Goal: Contribute content

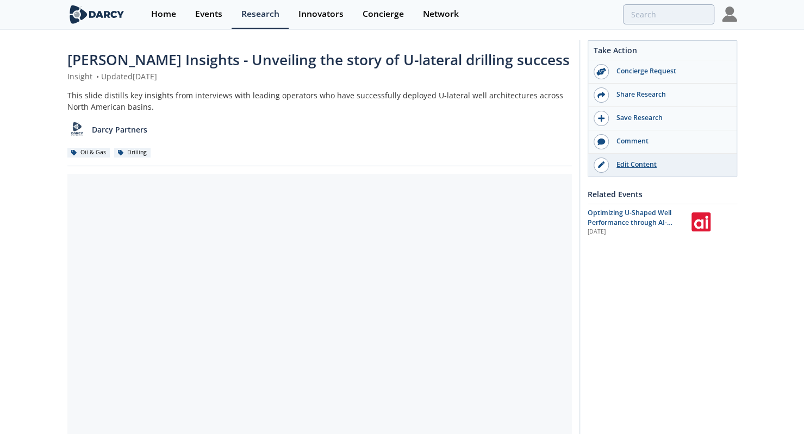
click at [628, 167] on div "Edit Content" at bounding box center [670, 165] width 122 height 10
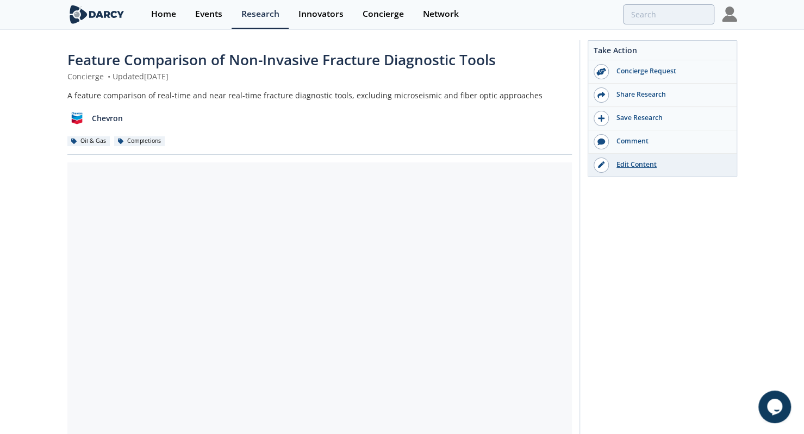
click at [630, 167] on div "Edit Content" at bounding box center [670, 165] width 122 height 10
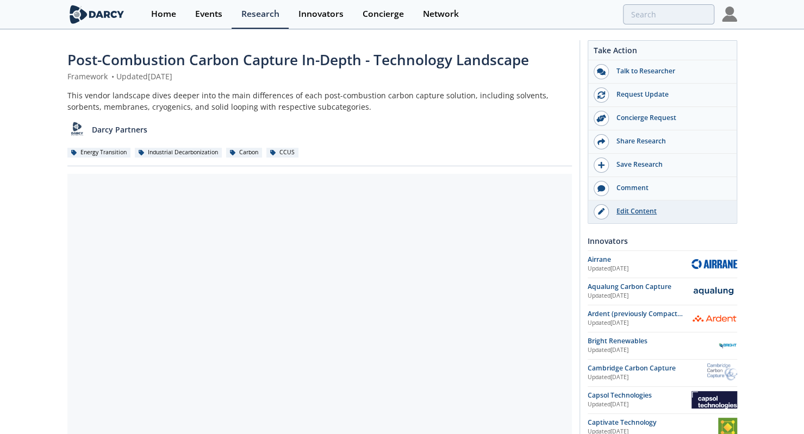
click at [626, 204] on link "Edit Content" at bounding box center [662, 212] width 148 height 23
